Goal: Transaction & Acquisition: Purchase product/service

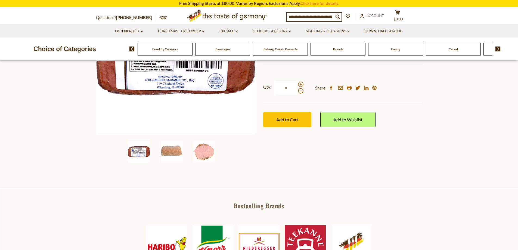
scroll to position [136, 0]
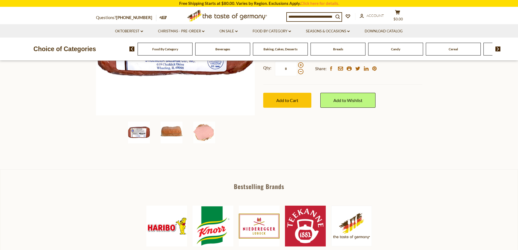
click at [165, 132] on img at bounding box center [172, 132] width 22 height 22
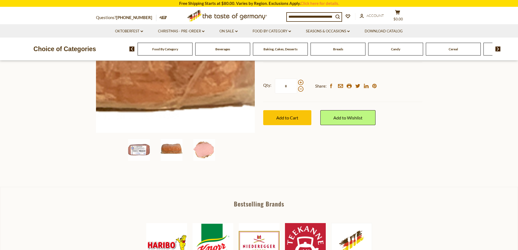
scroll to position [27, 0]
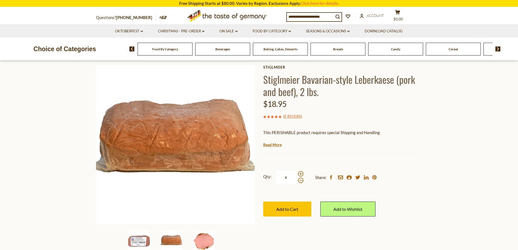
click at [202, 239] on img at bounding box center [204, 241] width 22 height 22
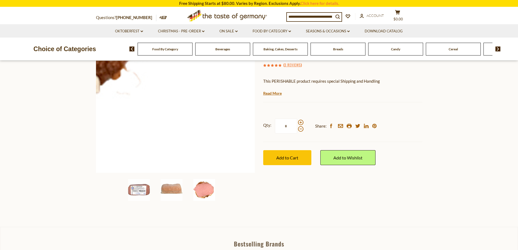
scroll to position [82, 0]
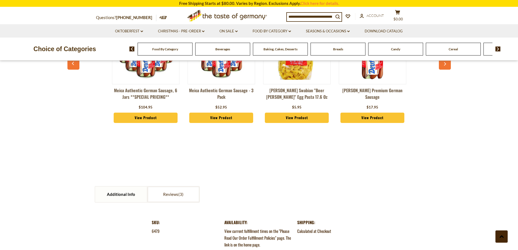
click at [501, 237] on icon at bounding box center [501, 236] width 4 height 3
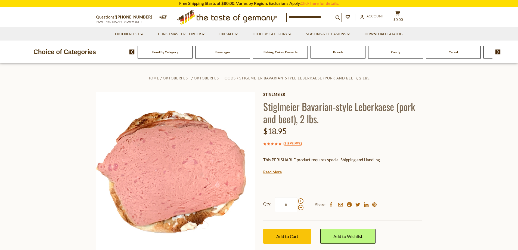
click at [166, 57] on div "Food By Category" at bounding box center [165, 52] width 55 height 13
click at [226, 78] on span "Oktoberfest Foods" at bounding box center [215, 78] width 42 height 4
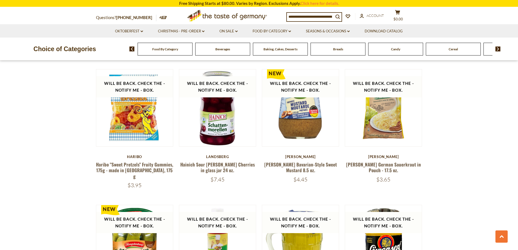
scroll to position [435, 0]
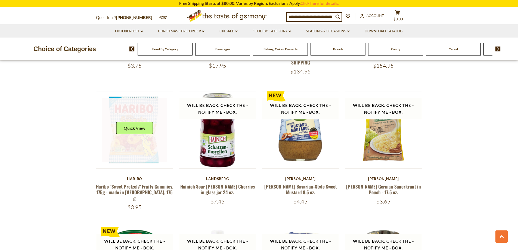
click at [134, 139] on link at bounding box center [134, 130] width 65 height 65
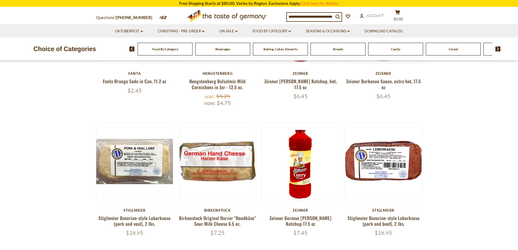
scroll to position [136, 0]
